Goal: Task Accomplishment & Management: Complete application form

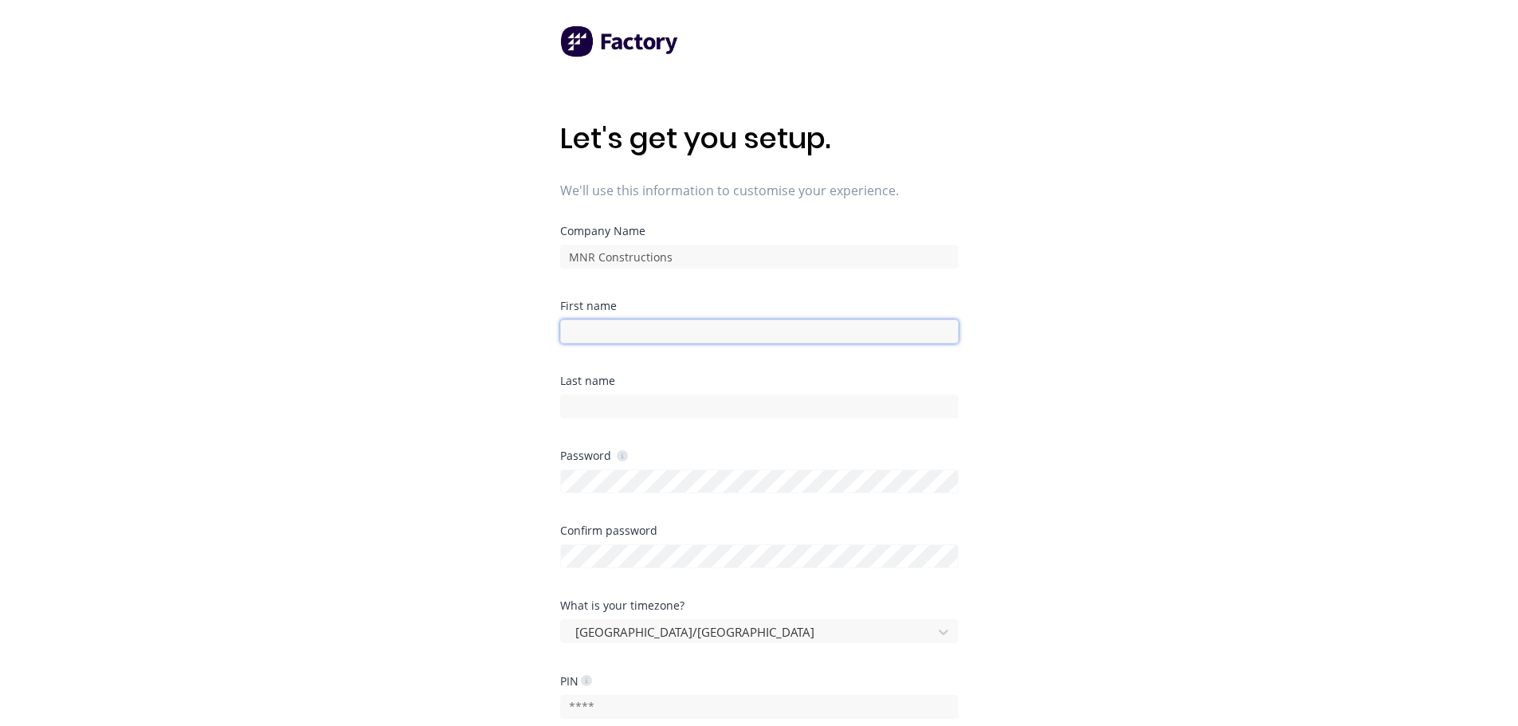
click at [643, 326] on input at bounding box center [759, 332] width 399 height 24
type input "John"
type input "Digiorgio"
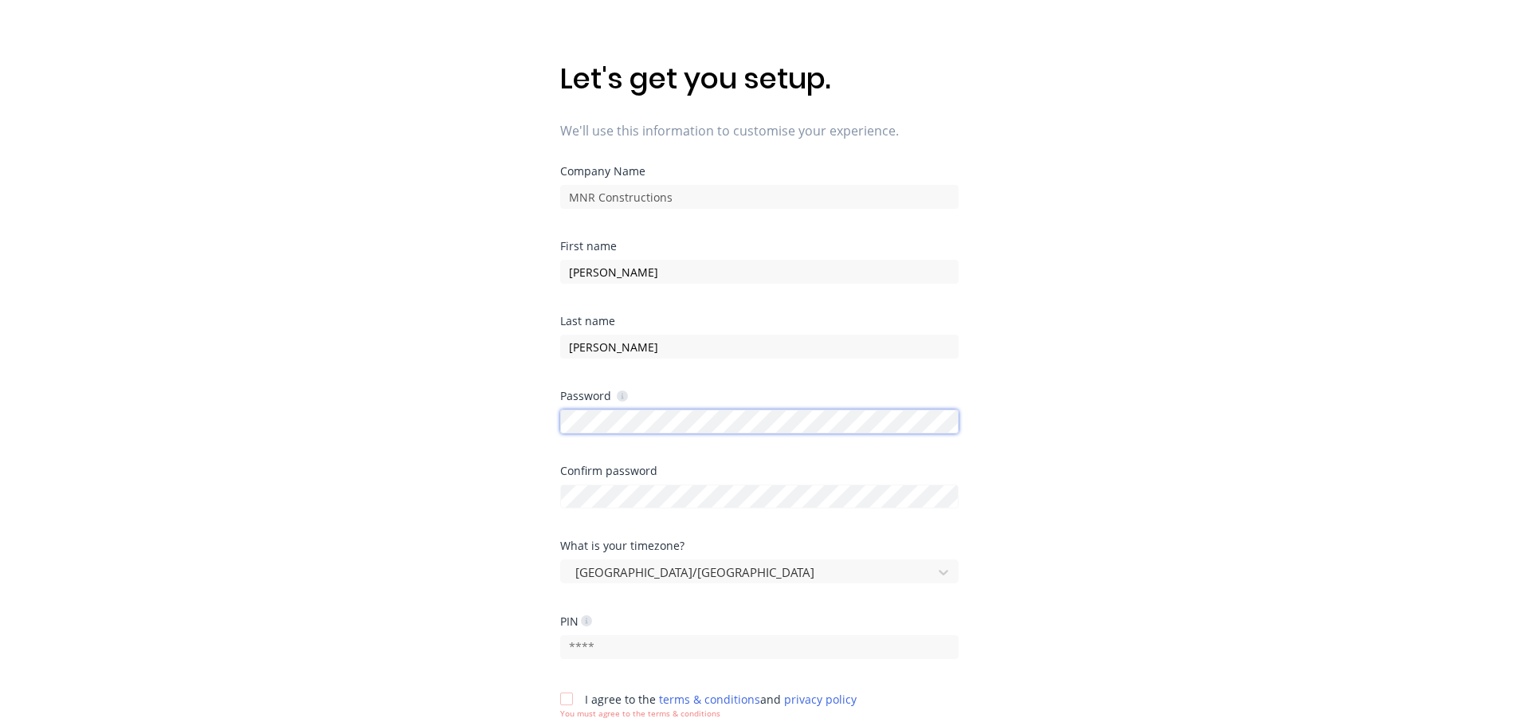
scroll to position [159, 0]
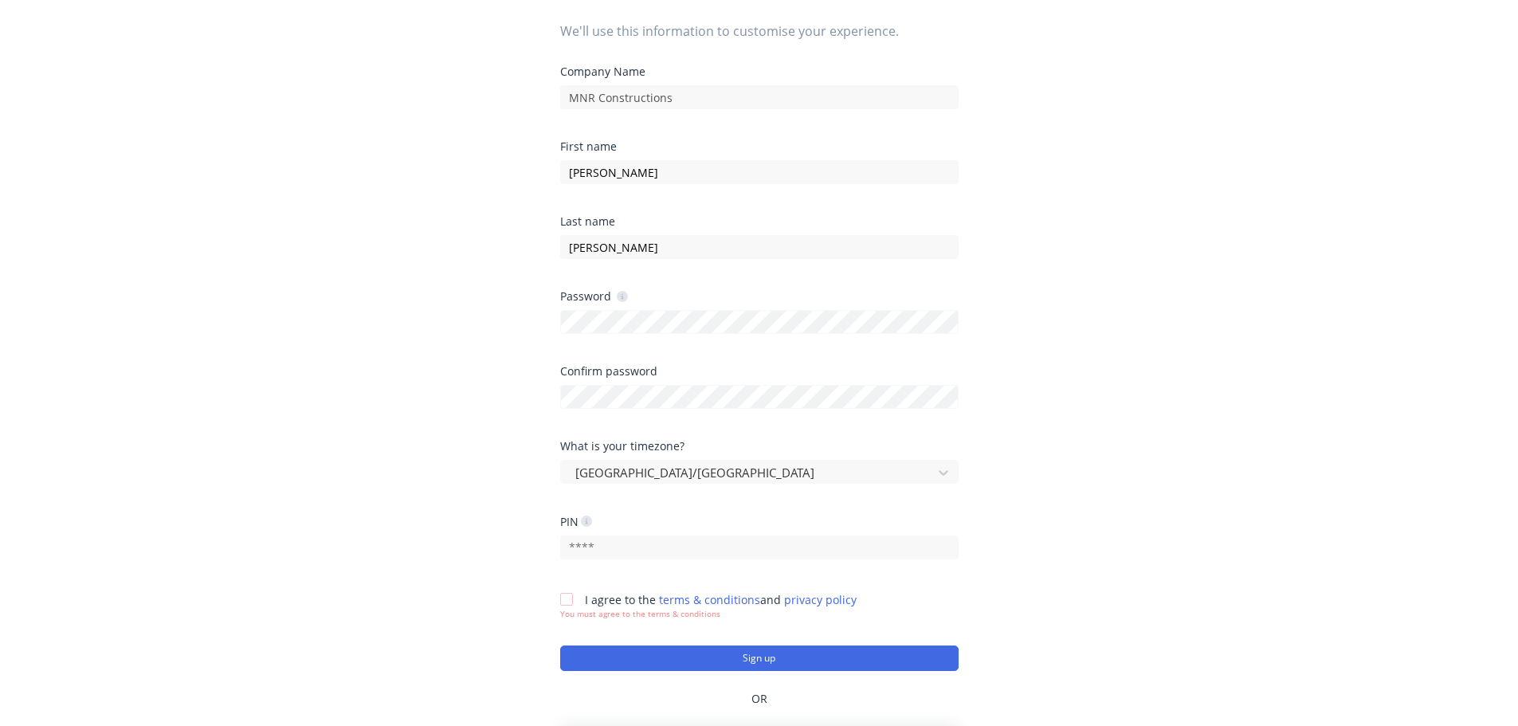
click at [1171, 329] on div "Let's get you setup. We'll use this information to customise your experience. C…" at bounding box center [759, 236] width 1518 height 790
click at [593, 552] on input "text" at bounding box center [759, 548] width 399 height 24
type input "1987"
click at [1142, 387] on div "Let's get you setup. We'll use this information to customise your experience. C…" at bounding box center [759, 236] width 1518 height 790
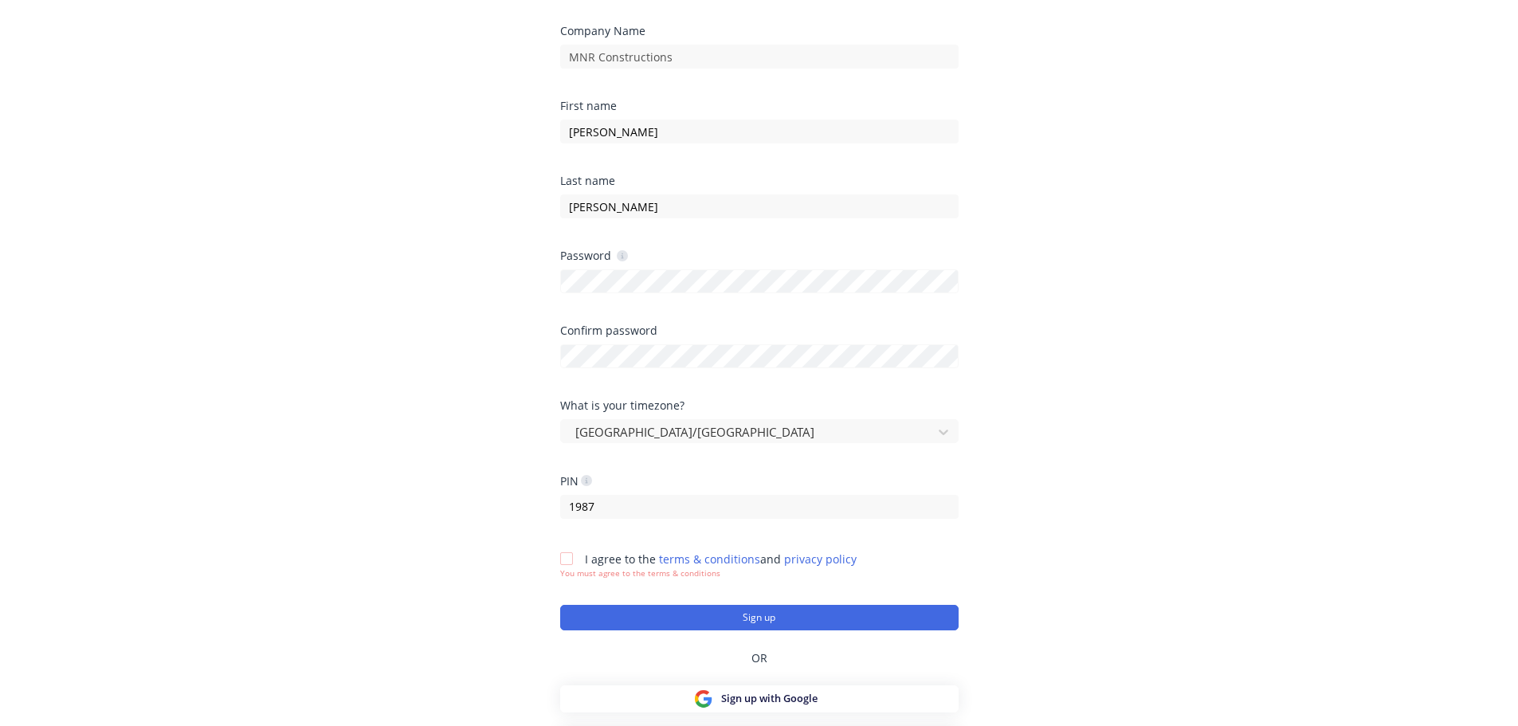
scroll to position [232, 0]
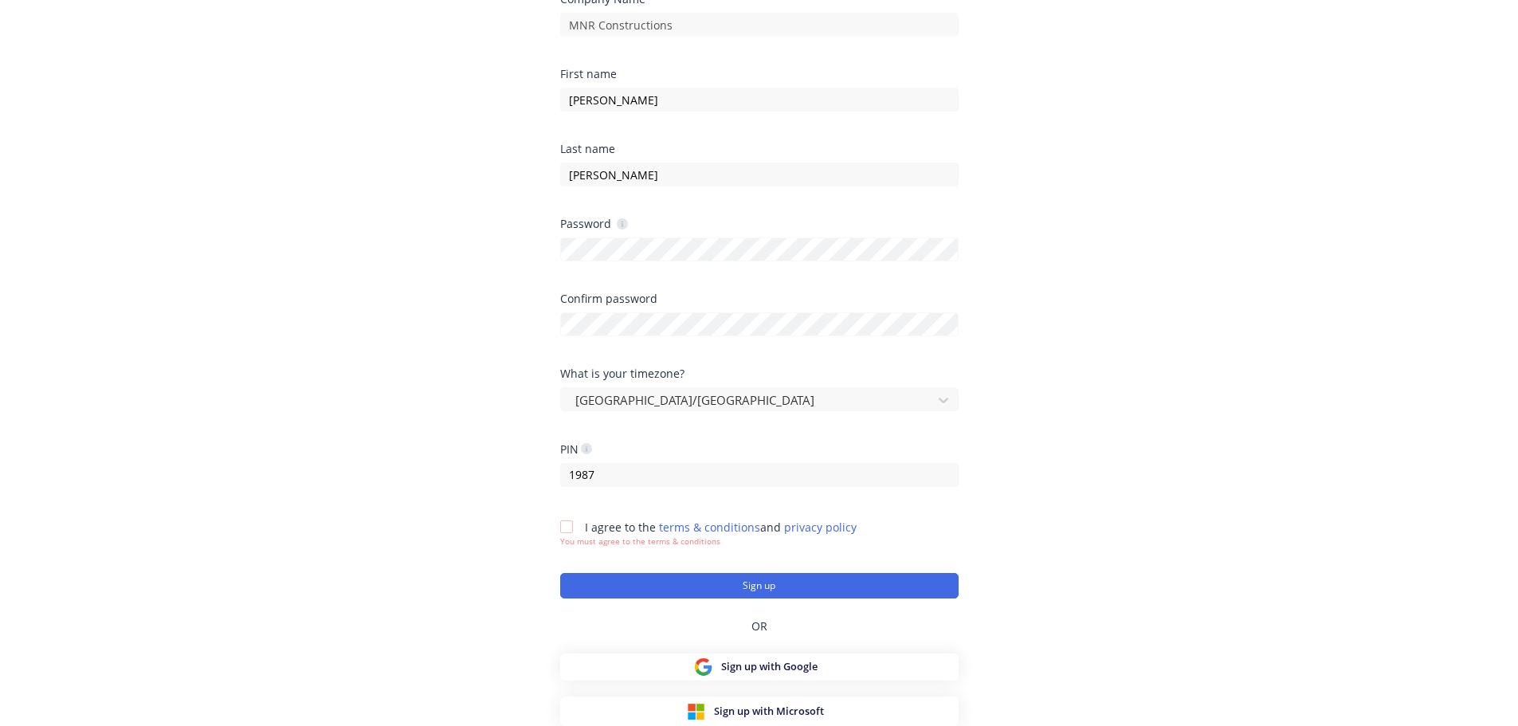
click at [566, 527] on div at bounding box center [567, 527] width 32 height 32
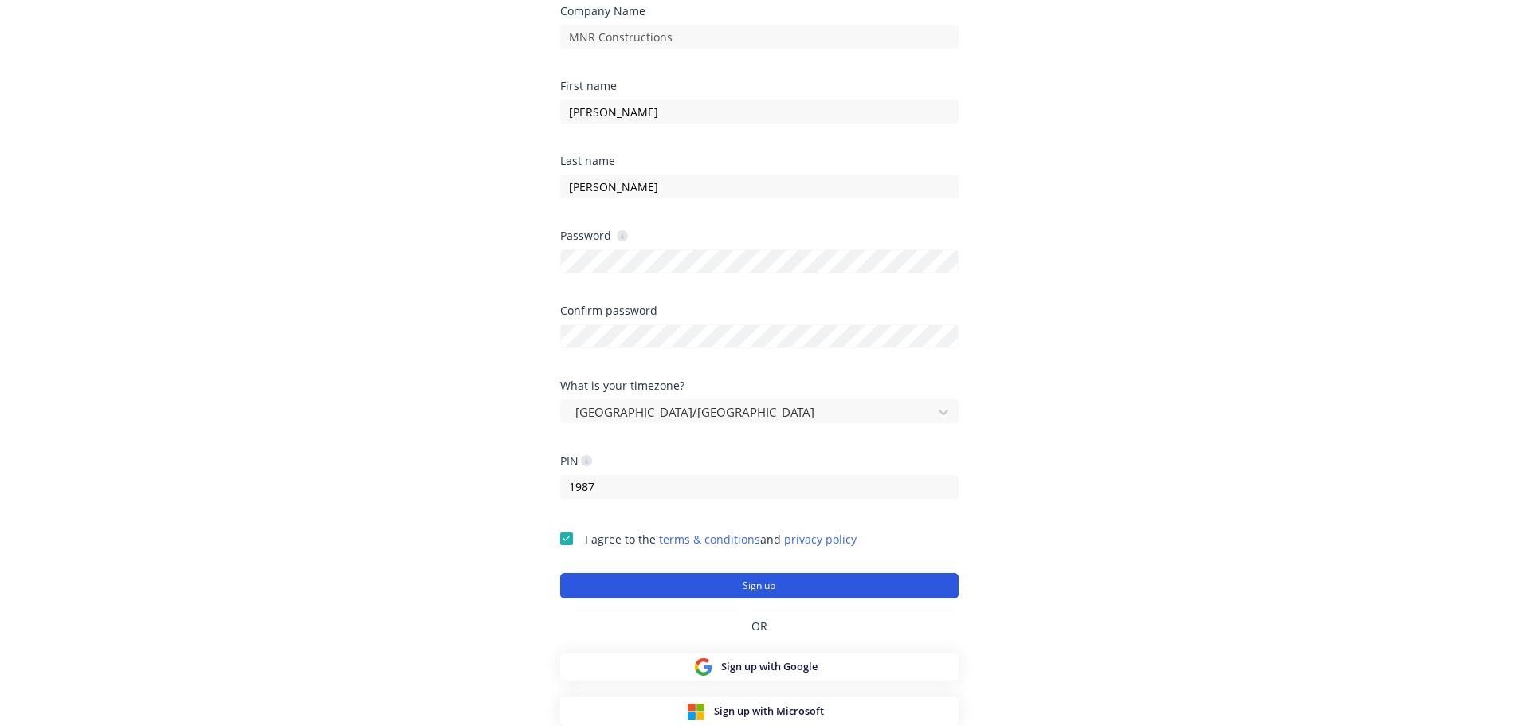
click at [729, 583] on button "Sign up" at bounding box center [759, 586] width 399 height 26
